Goal: Transaction & Acquisition: Obtain resource

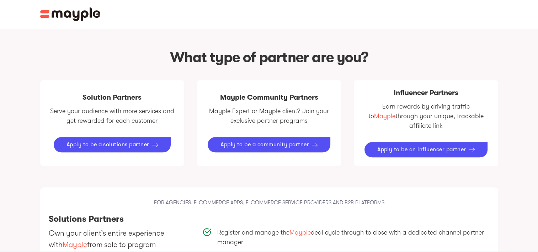
scroll to position [395, 0]
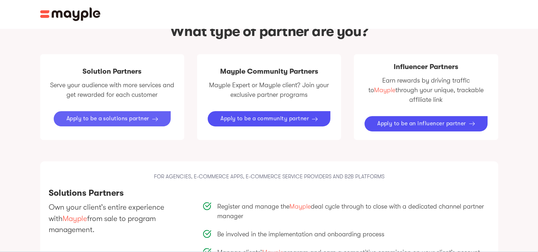
click at [152, 114] on link "Apply to be a solutions partner" at bounding box center [112, 118] width 117 height 15
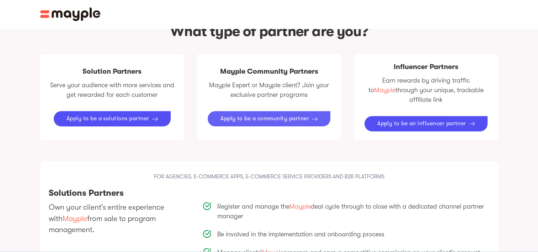
click at [256, 115] on div "Apply to be a community partner" at bounding box center [265, 118] width 89 height 7
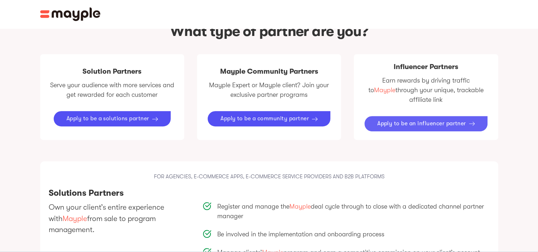
click at [401, 120] on div "Apply to be an influencer partner" at bounding box center [421, 123] width 89 height 7
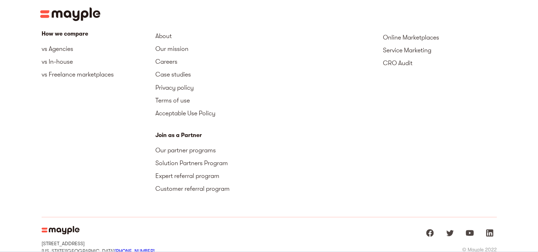
scroll to position [1300, 0]
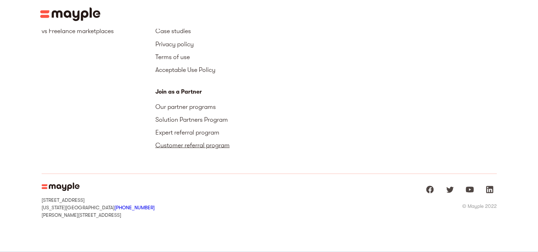
click at [203, 138] on link "Customer referral program" at bounding box center [212, 144] width 114 height 13
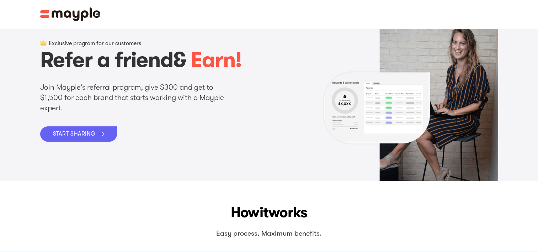
click at [90, 132] on div "START SHARING" at bounding box center [74, 134] width 43 height 7
